Goal: Task Accomplishment & Management: Complete application form

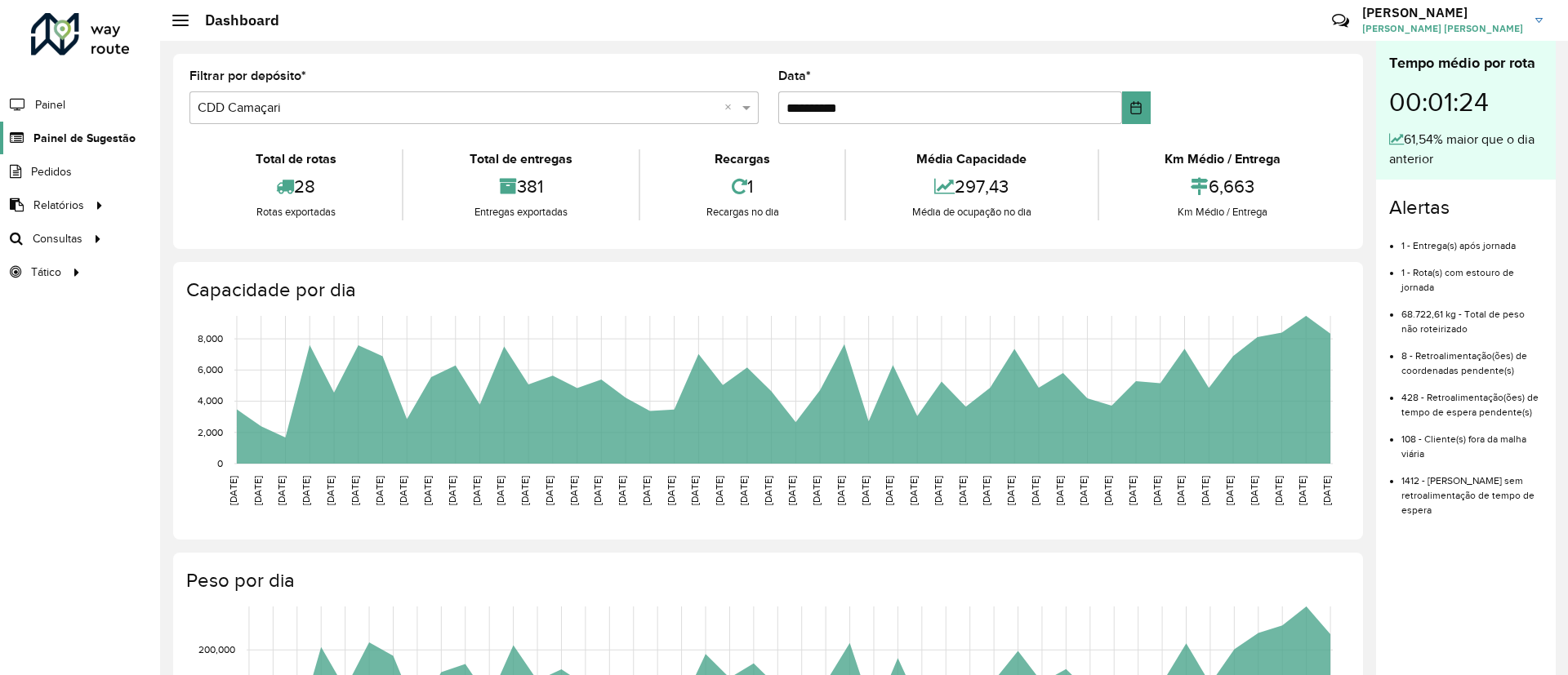
click at [122, 121] on link "Painel de Sugestão" at bounding box center [68, 138] width 136 height 32
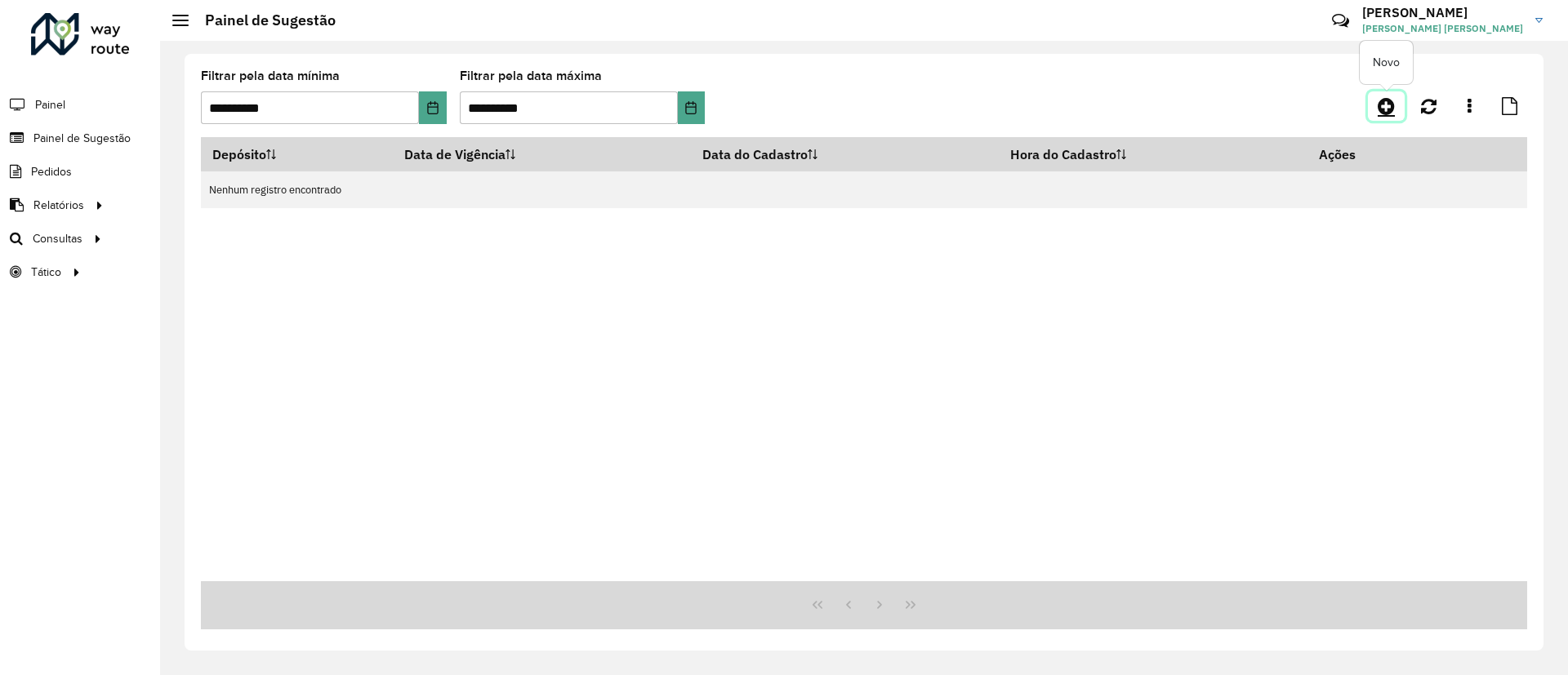
click at [1388, 105] on icon at bounding box center [1386, 105] width 17 height 20
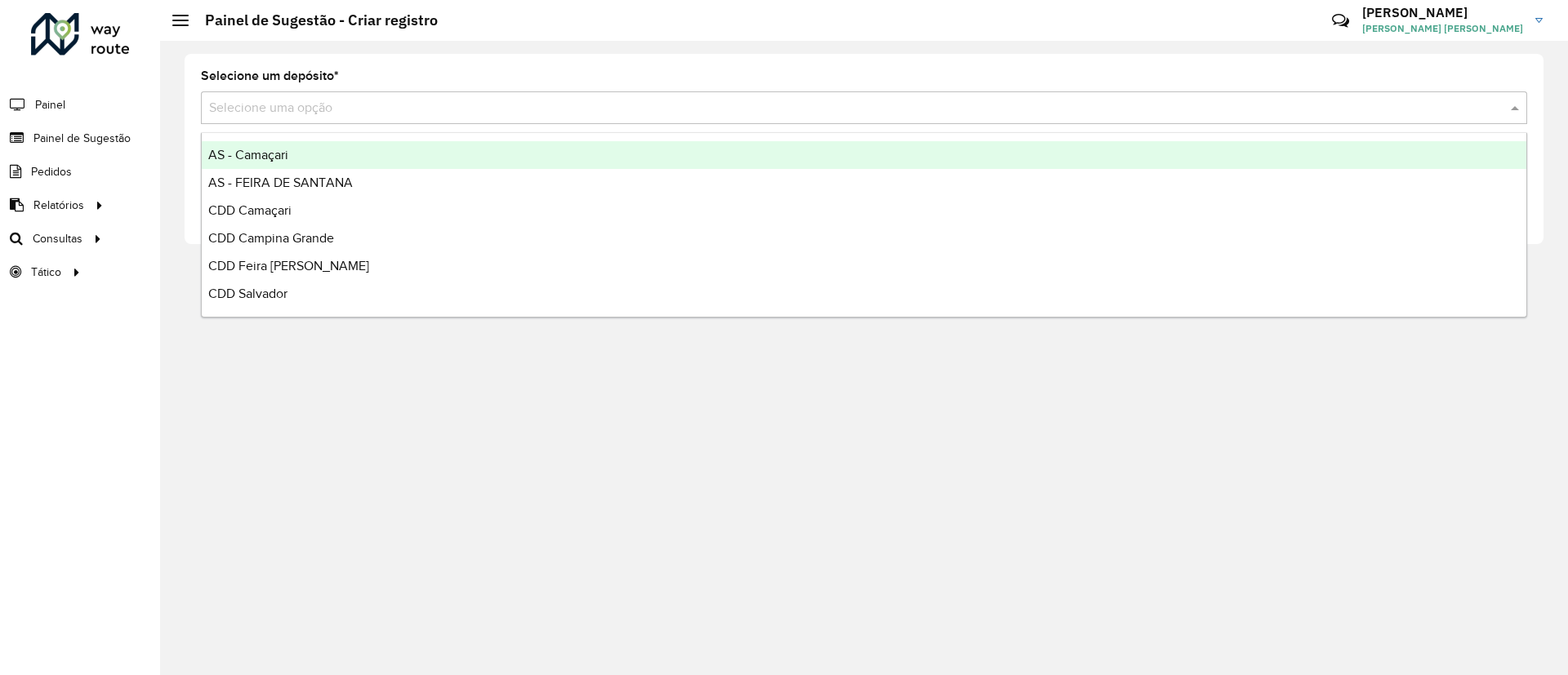
click at [516, 115] on input "text" at bounding box center [847, 108] width 1277 height 20
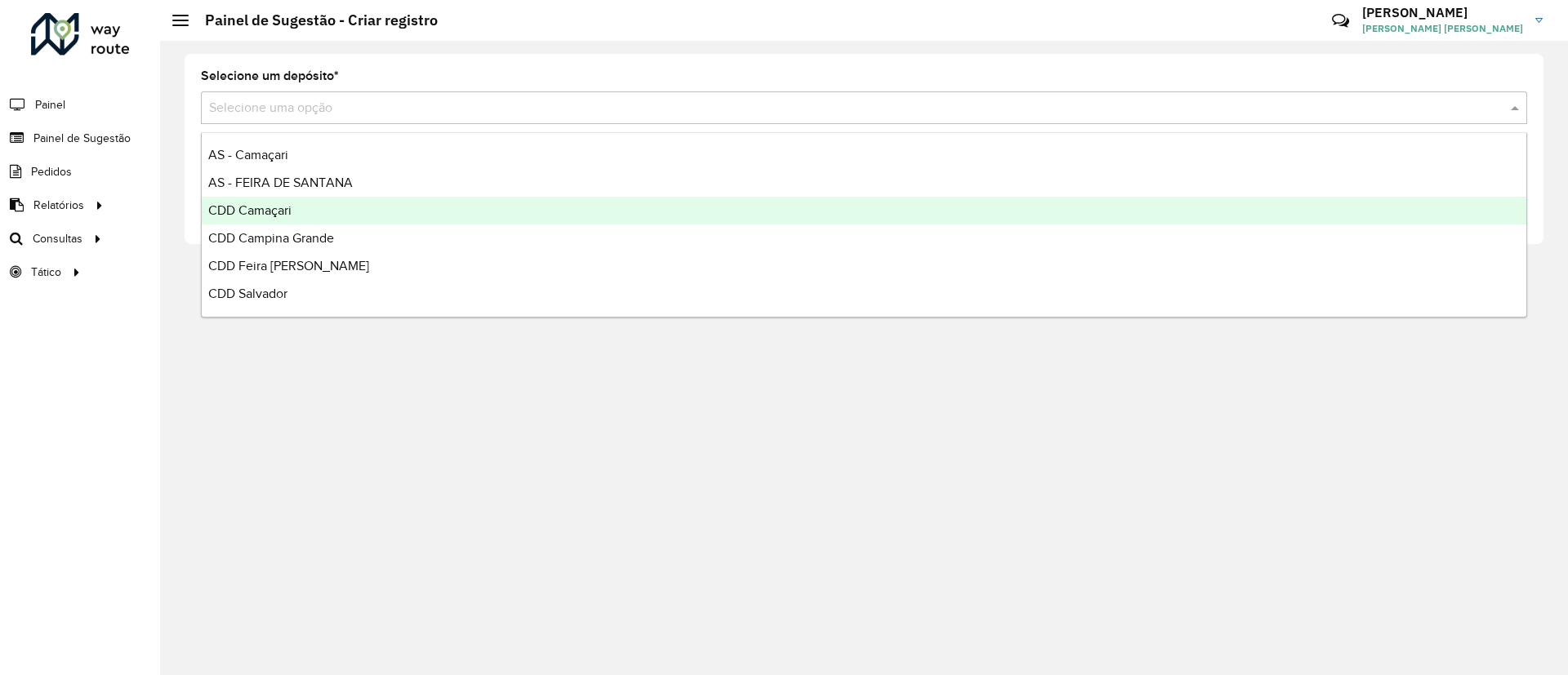
click at [514, 211] on div "CDD Camaçari" at bounding box center [864, 211] width 1324 height 28
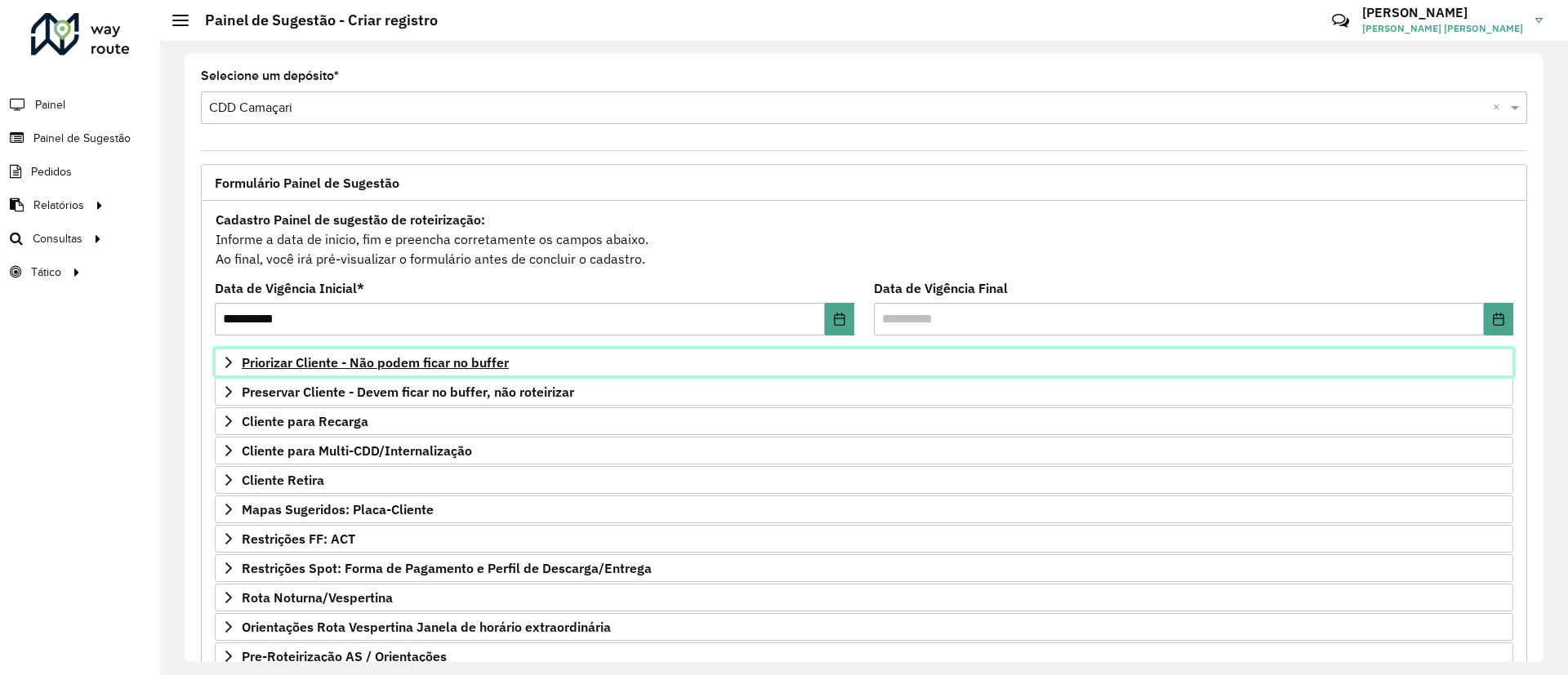
click at [405, 359] on span "Priorizar Cliente - Não podem ficar no buffer" at bounding box center [375, 362] width 267 height 13
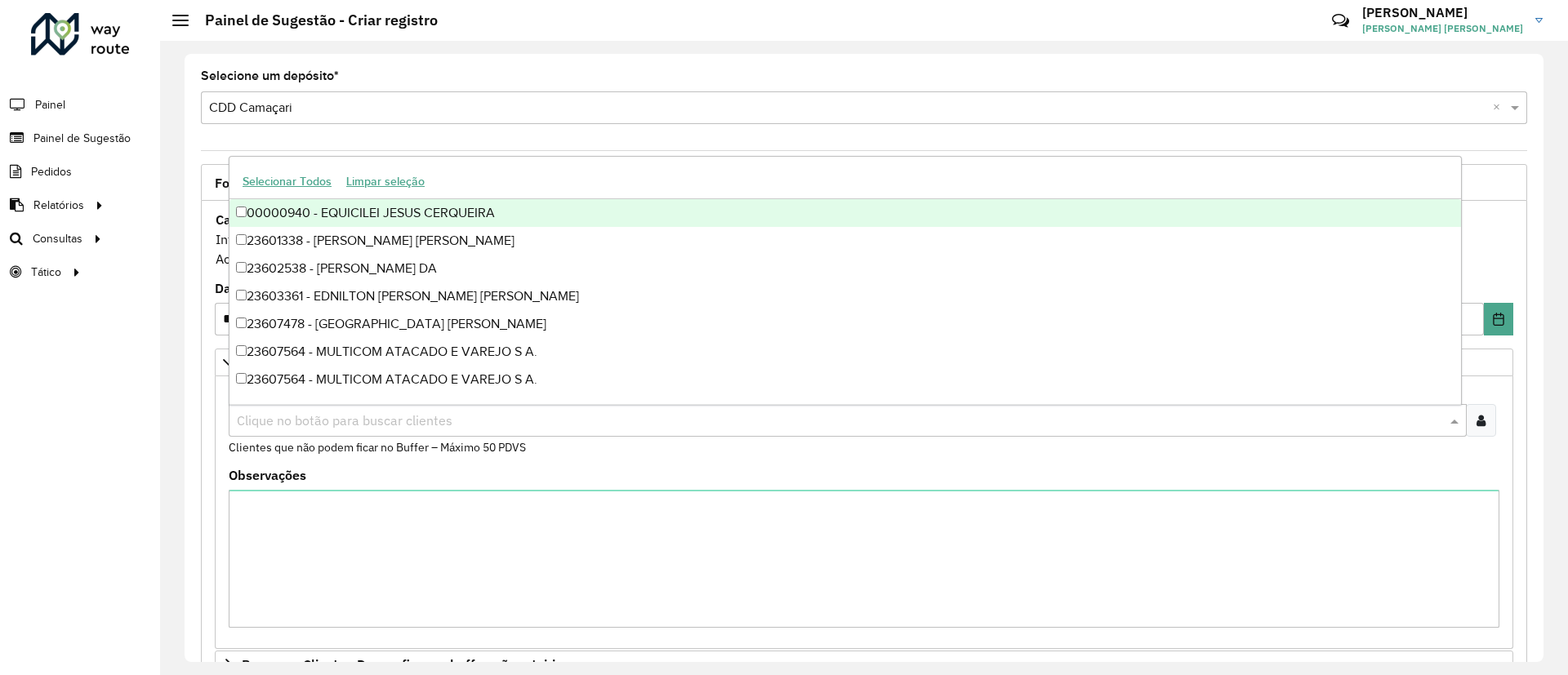
click at [447, 416] on input "text" at bounding box center [839, 421] width 1213 height 20
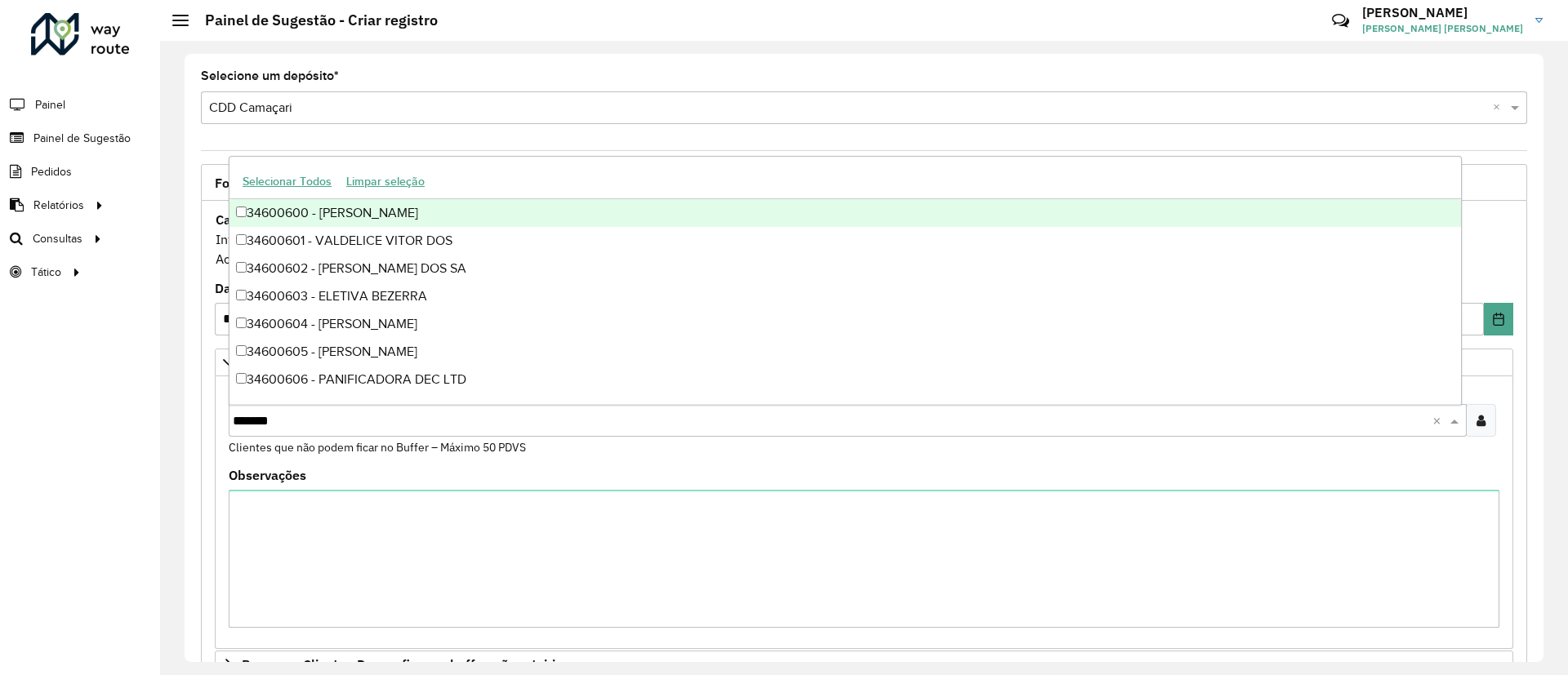
type input "********"
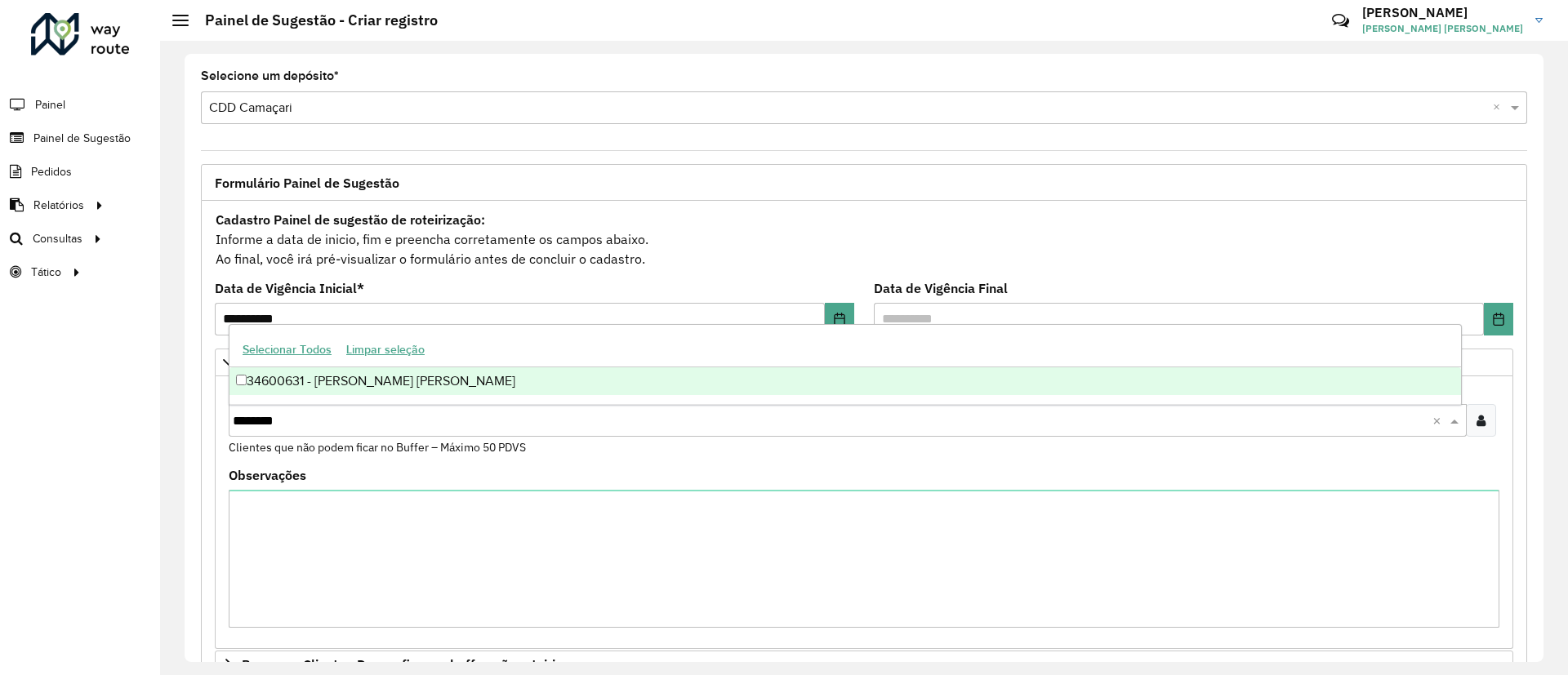
click at [255, 380] on div "34600631 - [PERSON_NAME] [PERSON_NAME]" at bounding box center [845, 381] width 1231 height 28
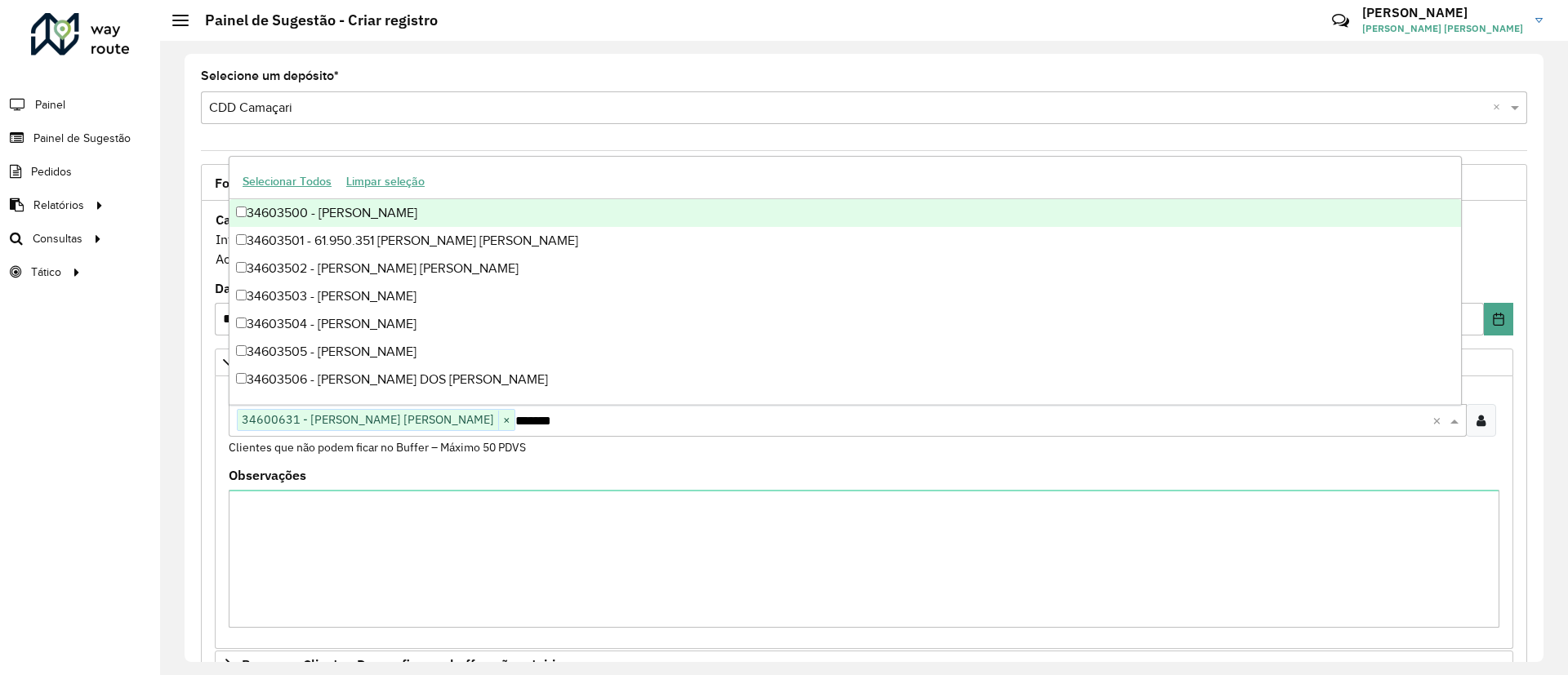
type input "********"
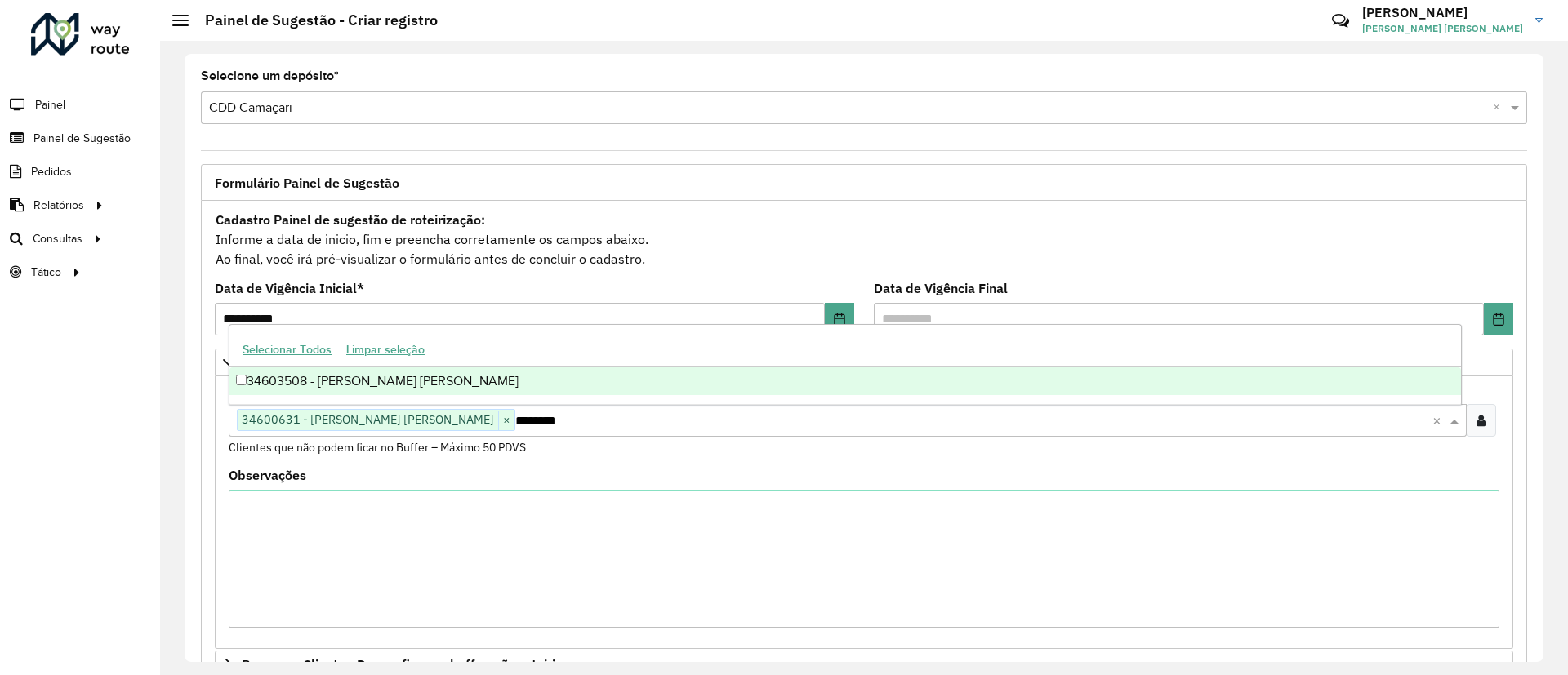
click at [623, 371] on div "34603508 - [PERSON_NAME] [PERSON_NAME]" at bounding box center [845, 381] width 1231 height 28
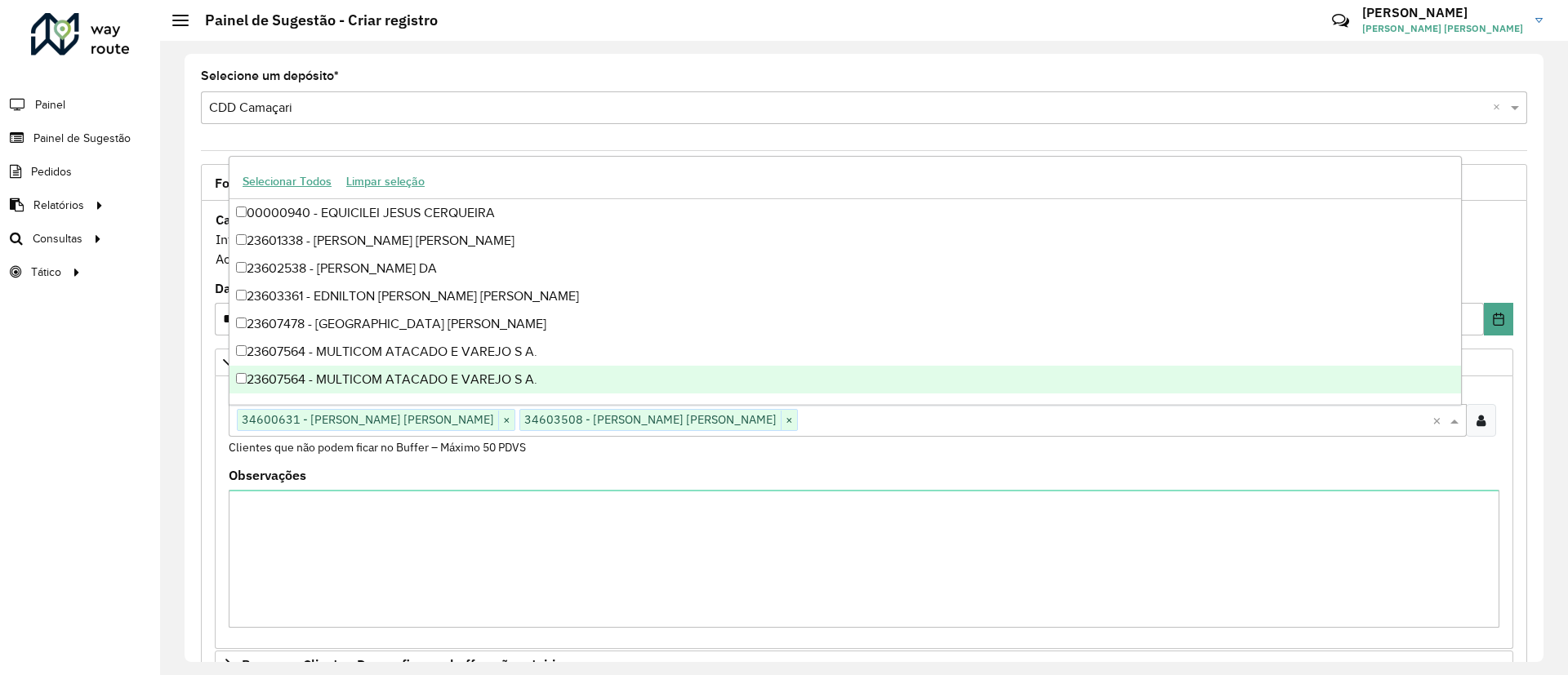
scroll to position [412, 0]
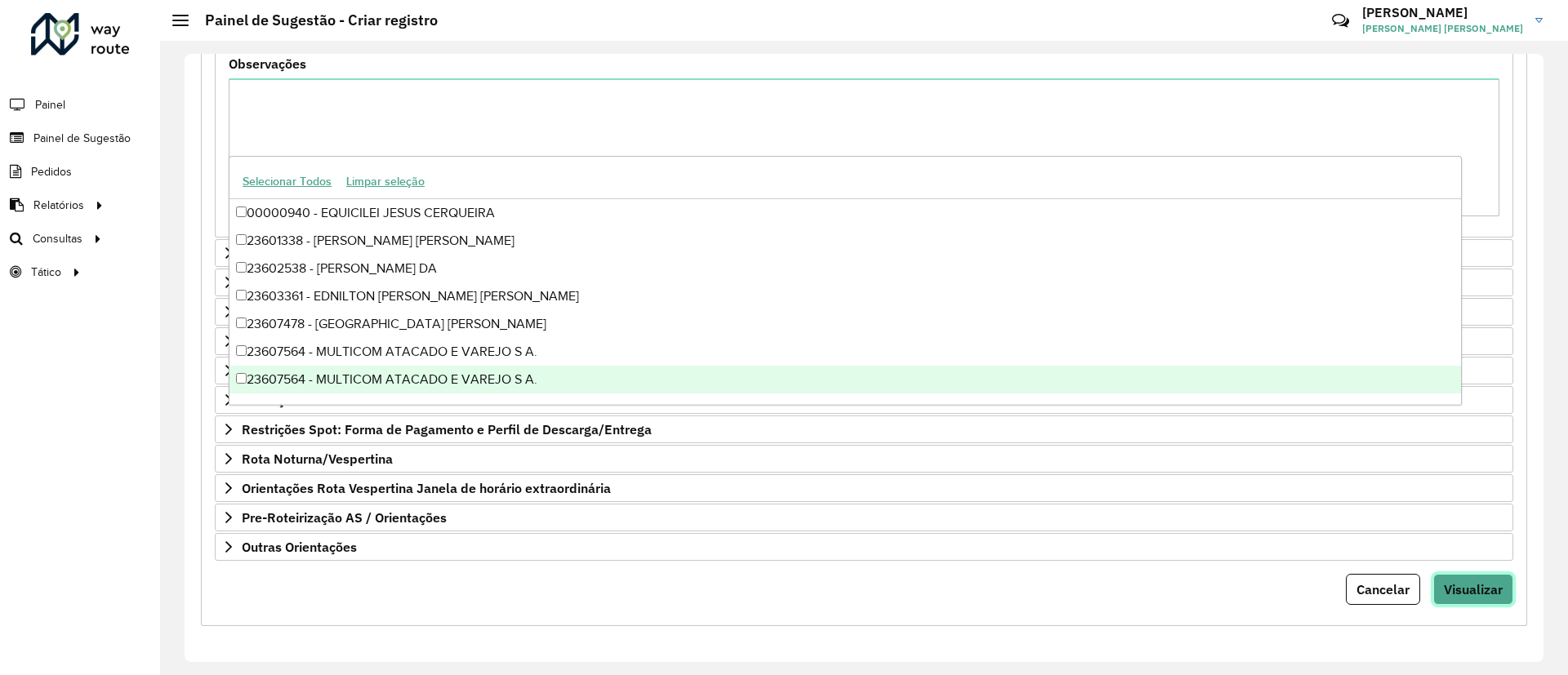
click at [1458, 598] on button "Visualizar" at bounding box center [1473, 589] width 80 height 31
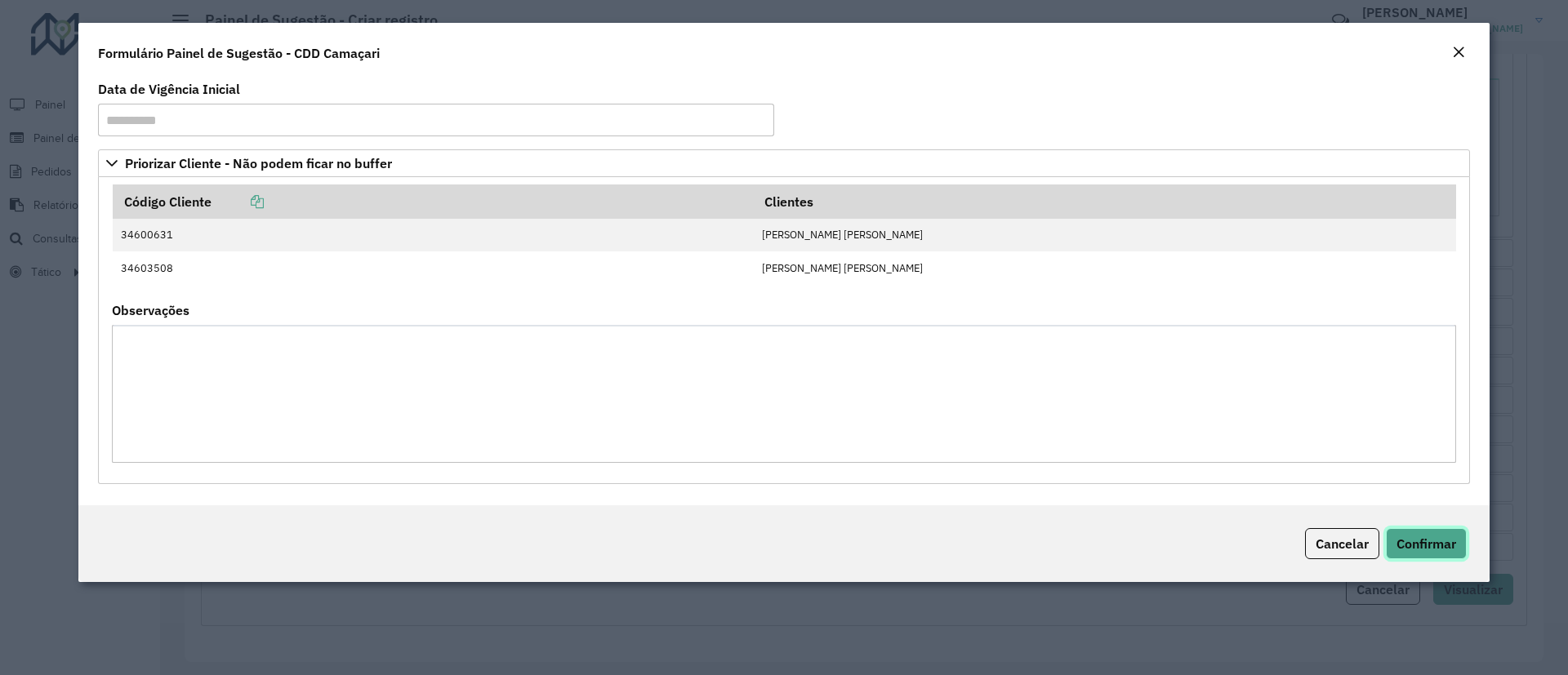
click at [1448, 546] on span "Confirmar" at bounding box center [1426, 543] width 59 height 16
